Goal: Find specific page/section: Find specific page/section

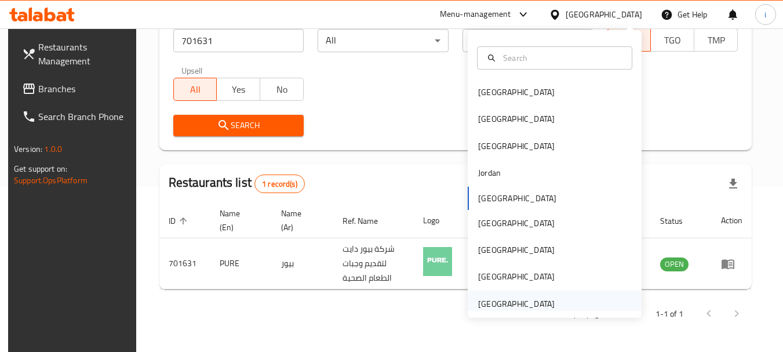
click at [521, 301] on div "[GEOGRAPHIC_DATA]" at bounding box center [516, 303] width 77 height 13
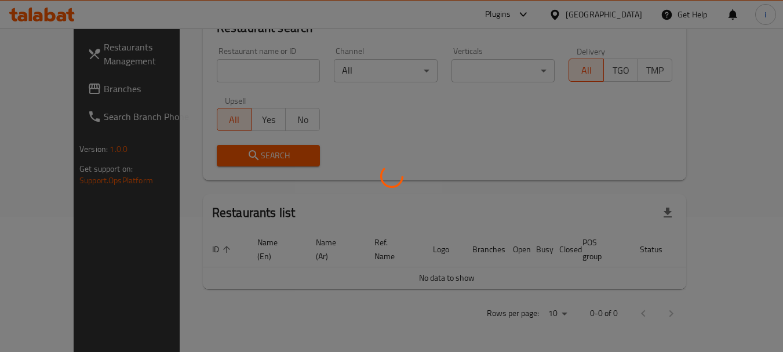
scroll to position [122, 0]
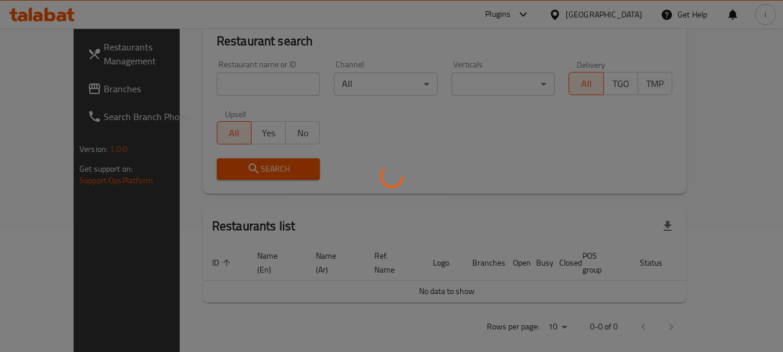
click at [54, 82] on div at bounding box center [391, 176] width 783 height 352
click at [58, 87] on div at bounding box center [391, 176] width 783 height 352
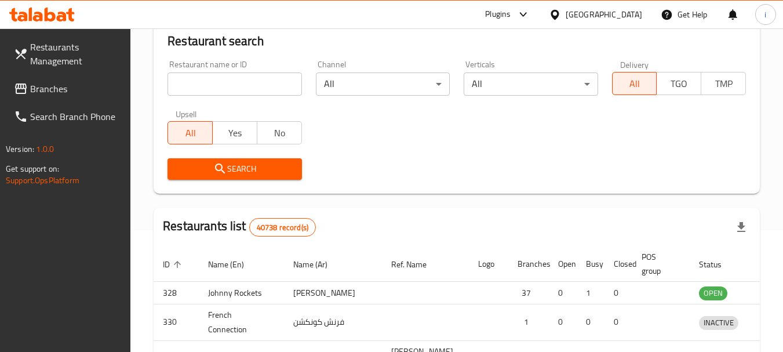
scroll to position [165, 0]
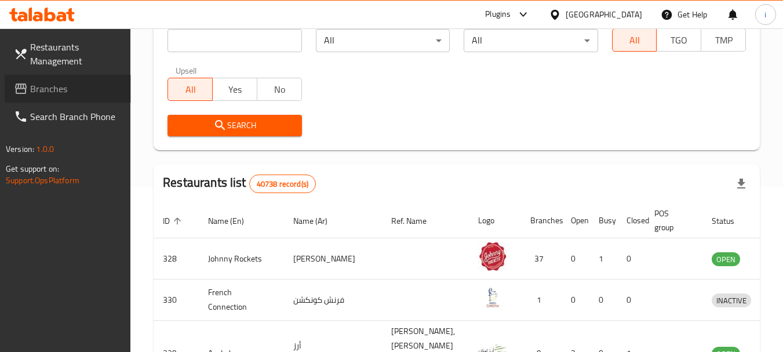
click at [85, 90] on span "Branches" at bounding box center [76, 89] width 92 height 14
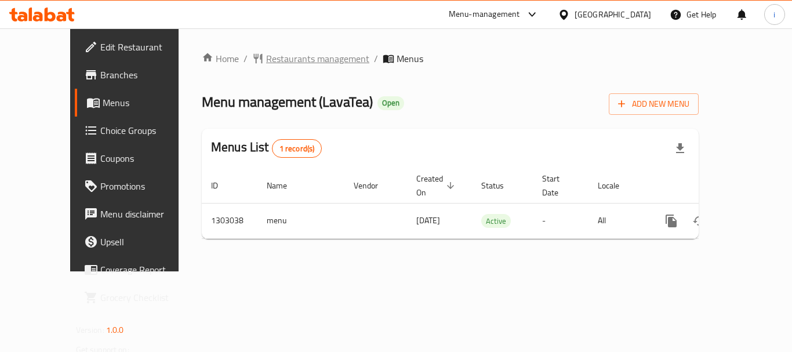
click at [269, 63] on span "Restaurants management" at bounding box center [317, 59] width 103 height 14
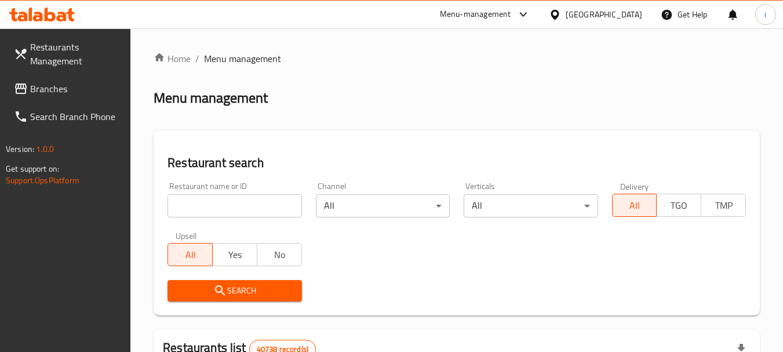
click at [237, 206] on input "search" at bounding box center [235, 205] width 134 height 23
paste input "702674"
type input "702674"
click button "Search" at bounding box center [235, 290] width 134 height 21
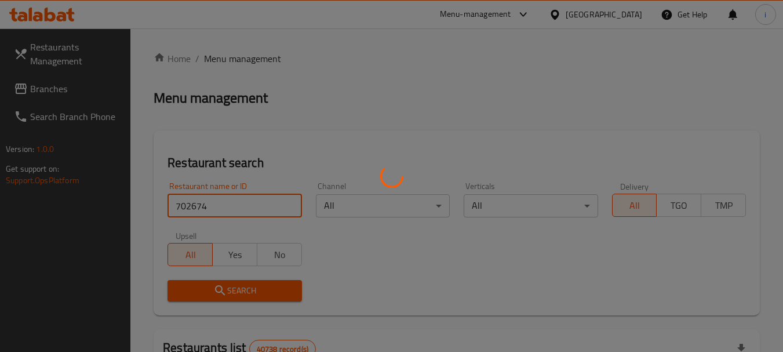
click button "Search" at bounding box center [235, 290] width 134 height 21
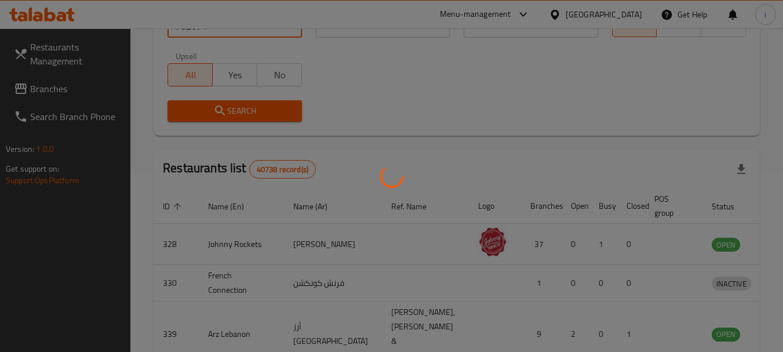
scroll to position [155, 0]
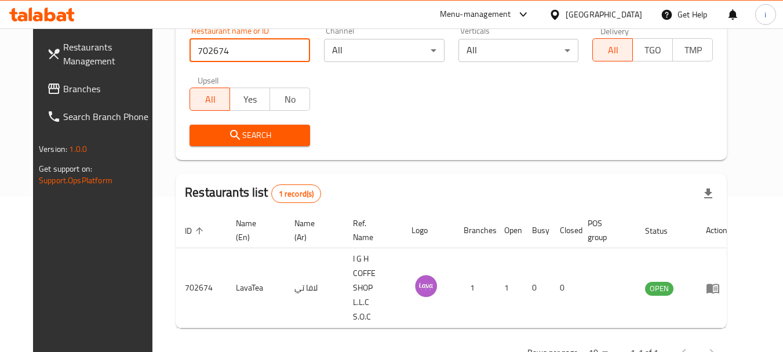
click at [506, 16] on div "Menu-management" at bounding box center [475, 15] width 71 height 14
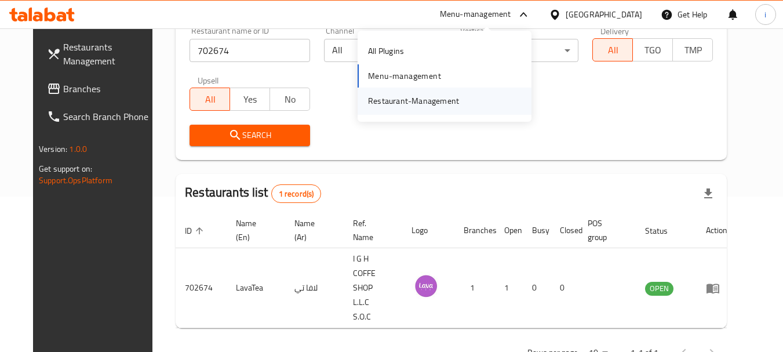
click at [427, 106] on div "Restaurant-Management" at bounding box center [413, 100] width 91 height 13
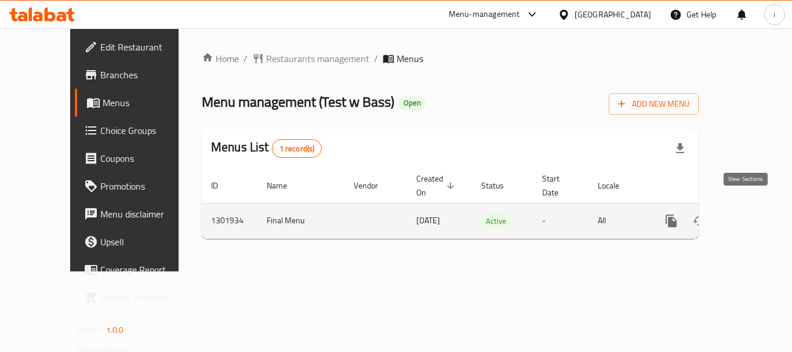
click at [748, 214] on icon "enhanced table" at bounding box center [755, 221] width 14 height 14
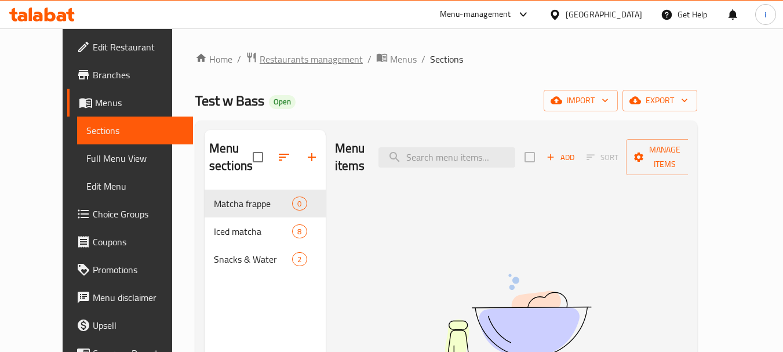
click at [260, 52] on span "Restaurants management" at bounding box center [311, 59] width 103 height 14
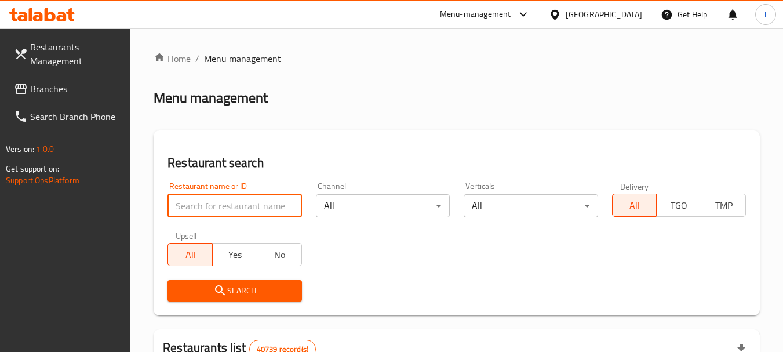
click at [230, 206] on input "search" at bounding box center [235, 205] width 134 height 23
paste input "701823"
type input "701823"
click button "Search" at bounding box center [235, 290] width 134 height 21
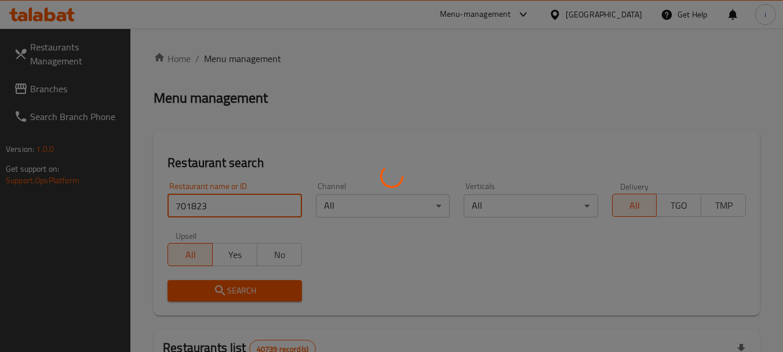
click button "Search" at bounding box center [235, 290] width 134 height 21
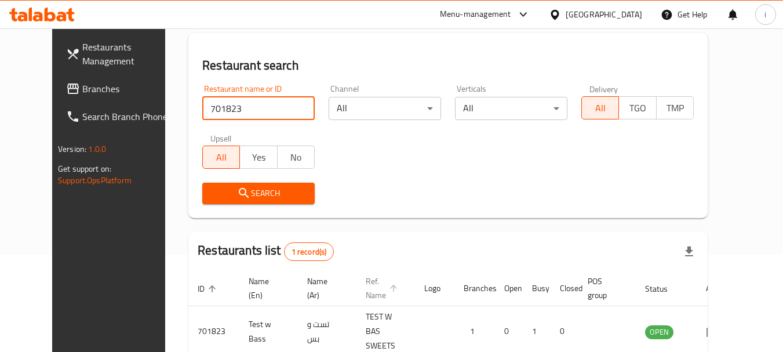
scroll to position [151, 0]
